Goal: Task Accomplishment & Management: Complete application form

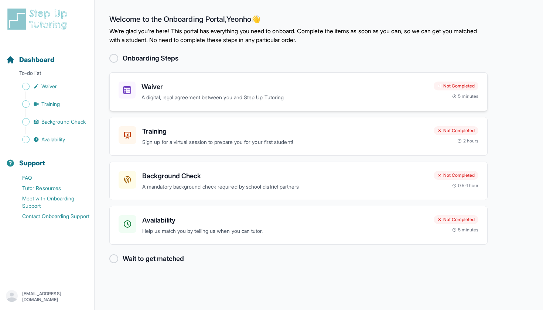
click at [147, 97] on p "A digital, legal agreement between you and Step Up Tutoring" at bounding box center [284, 97] width 286 height 8
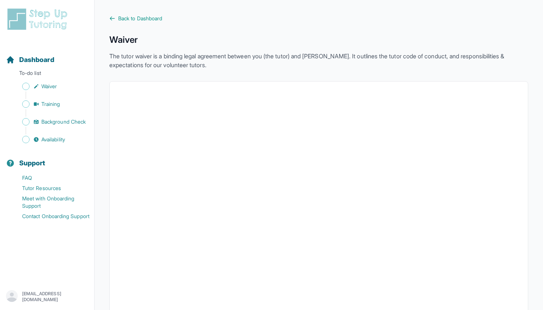
scroll to position [0, 0]
click at [123, 20] on span "Back to Dashboard" at bounding box center [140, 17] width 44 height 7
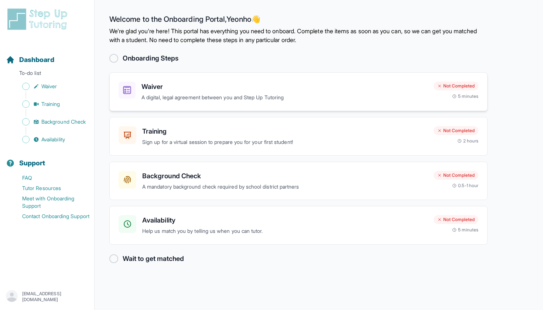
click at [194, 90] on h3 "Waiver" at bounding box center [284, 87] width 286 height 10
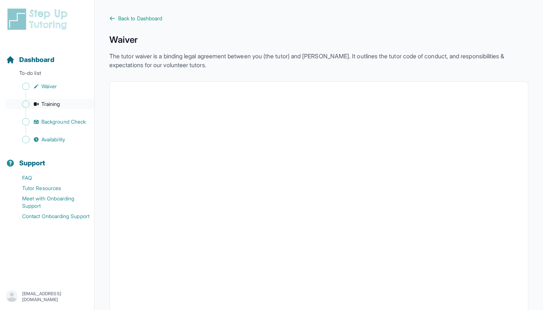
click at [32, 104] on link "Training" at bounding box center [50, 104] width 88 height 10
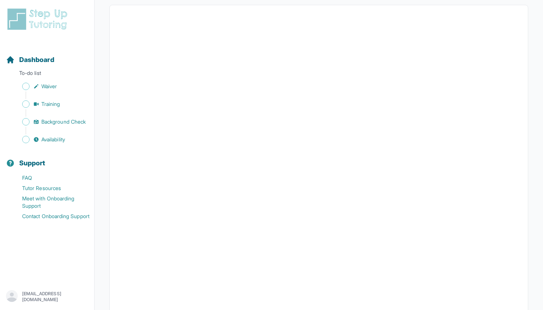
scroll to position [150, 0]
click at [35, 123] on icon "Sidebar" at bounding box center [36, 122] width 6 height 6
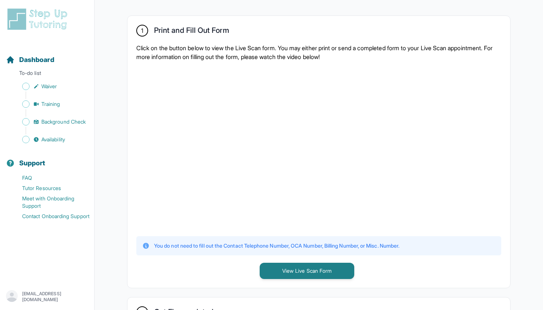
scroll to position [130, 0]
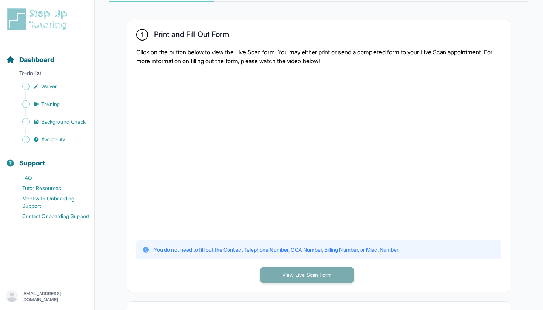
click at [293, 278] on button "View Live Scan Form" at bounding box center [307, 275] width 95 height 16
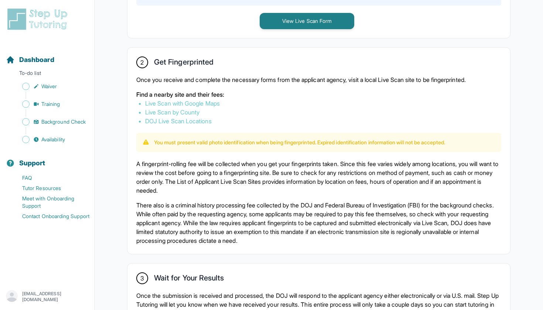
scroll to position [387, 0]
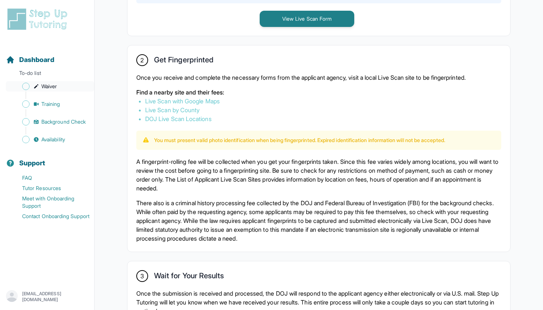
click at [61, 86] on link "Waiver" at bounding box center [50, 86] width 88 height 10
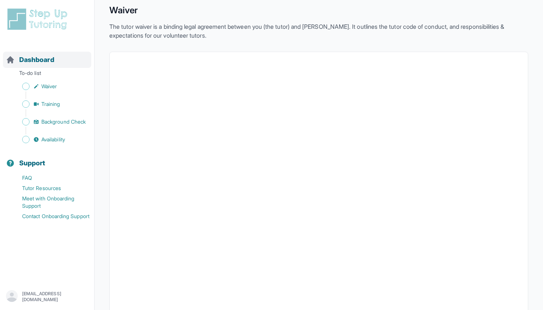
click at [43, 62] on span "Dashboard" at bounding box center [36, 60] width 35 height 10
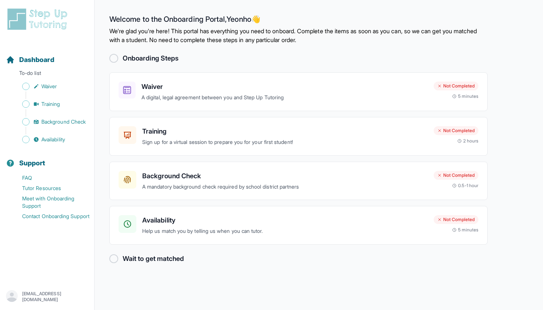
click at [113, 55] on div at bounding box center [113, 58] width 9 height 9
click at [113, 59] on div at bounding box center [113, 58] width 9 height 9
click at [157, 255] on h2 "Wait to get matched" at bounding box center [153, 259] width 61 height 10
click at [463, 87] on div "Not Completed" at bounding box center [455, 86] width 45 height 9
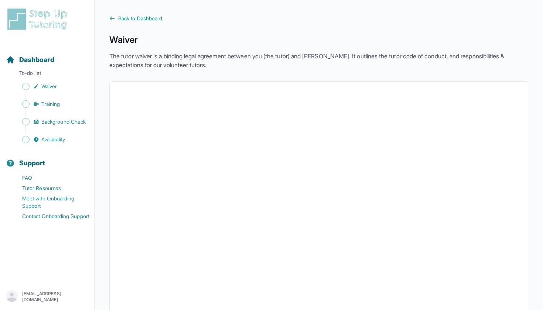
drag, startPoint x: 463, startPoint y: 87, endPoint x: 463, endPoint y: 80, distance: 6.7
click at [120, 41] on h1 "Waiver" at bounding box center [318, 40] width 419 height 12
click at [115, 19] on link "Back to Dashboard" at bounding box center [318, 18] width 419 height 7
